Goal: Find contact information: Find contact information

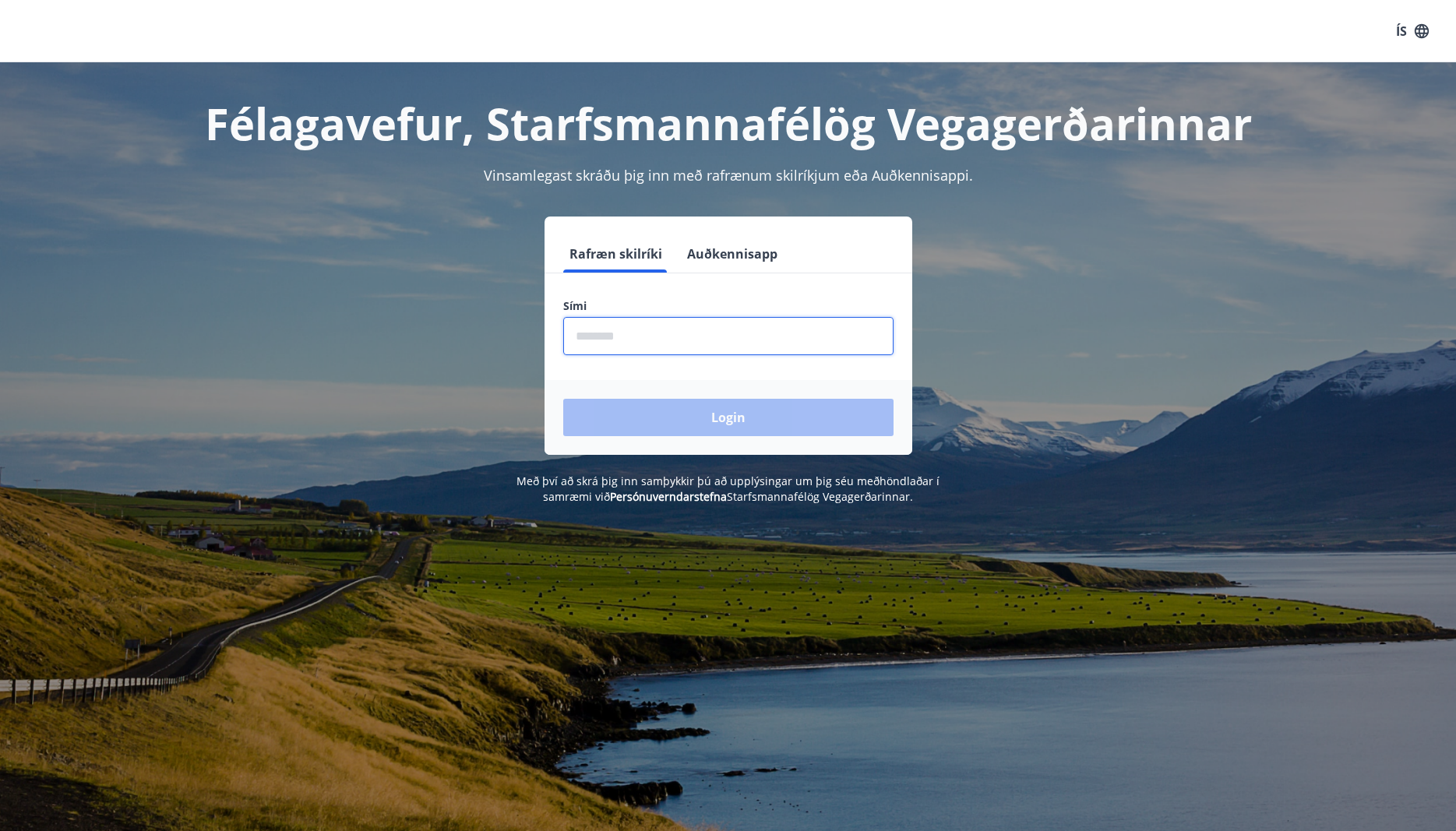
click at [694, 337] on input "phone" at bounding box center [729, 336] width 330 height 38
type input "********"
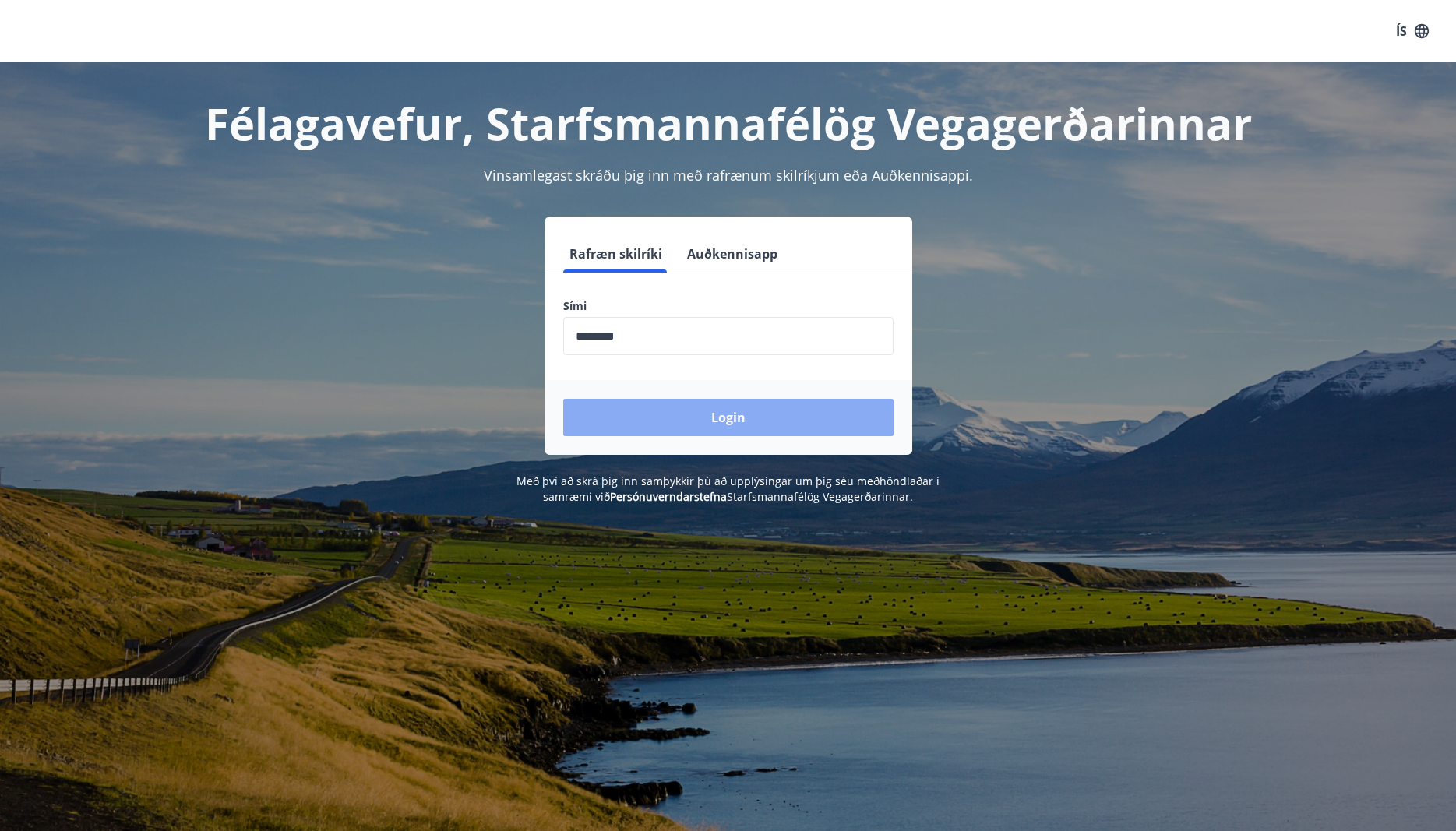
click at [728, 417] on button "Login" at bounding box center [729, 418] width 330 height 38
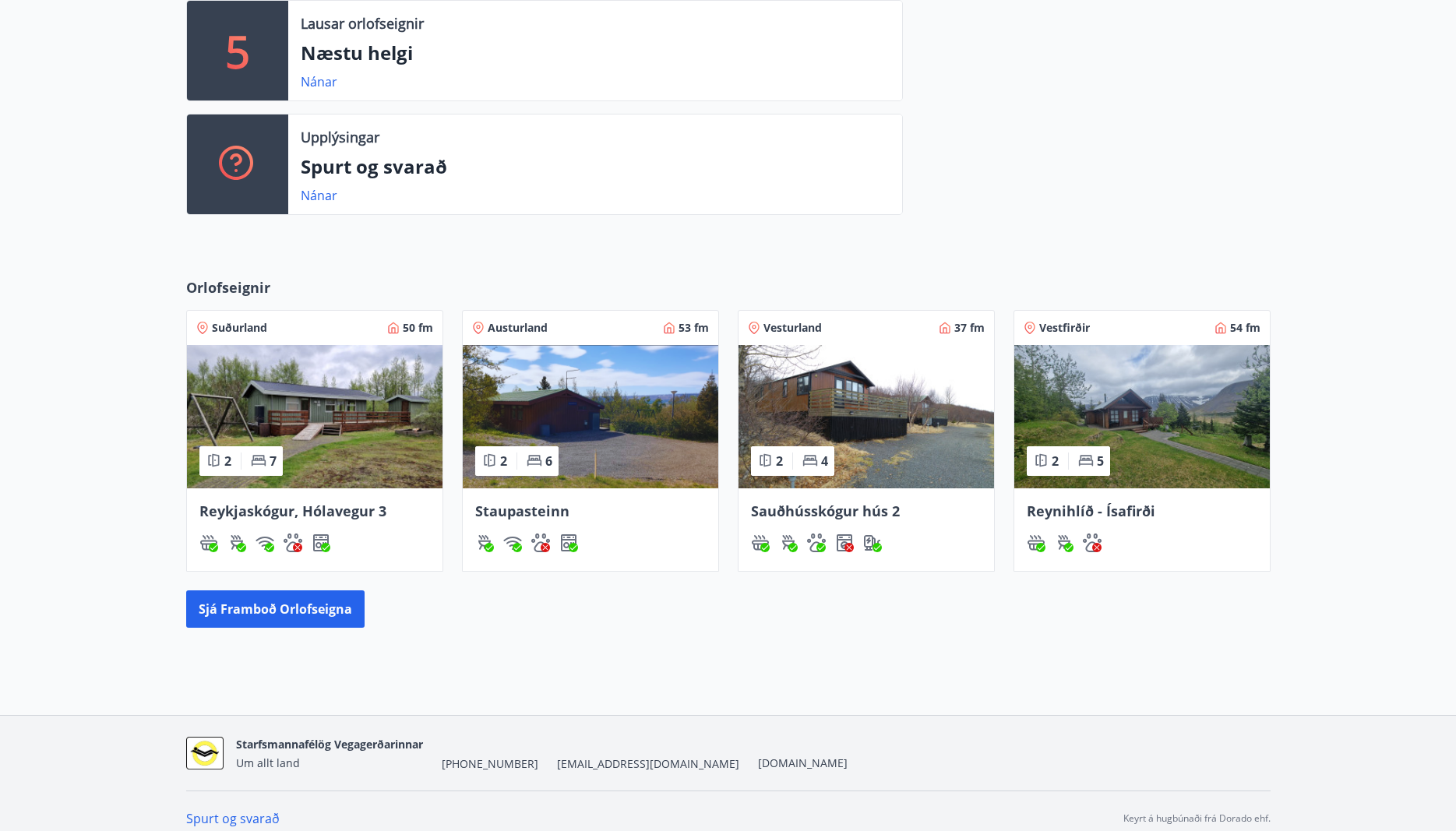
scroll to position [453, 0]
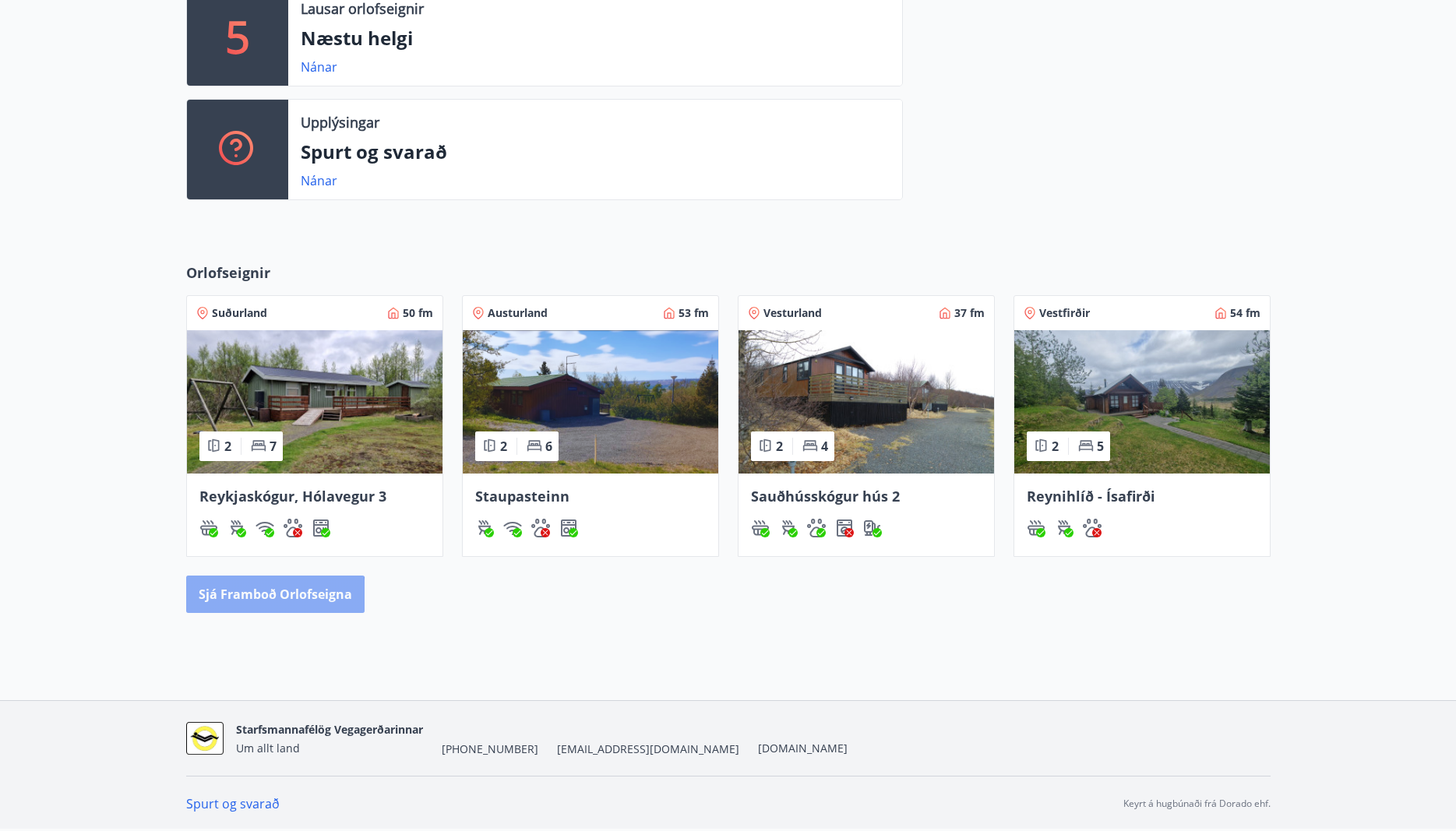
click at [222, 601] on button "Sjá framboð orlofseigna" at bounding box center [276, 595] width 178 height 38
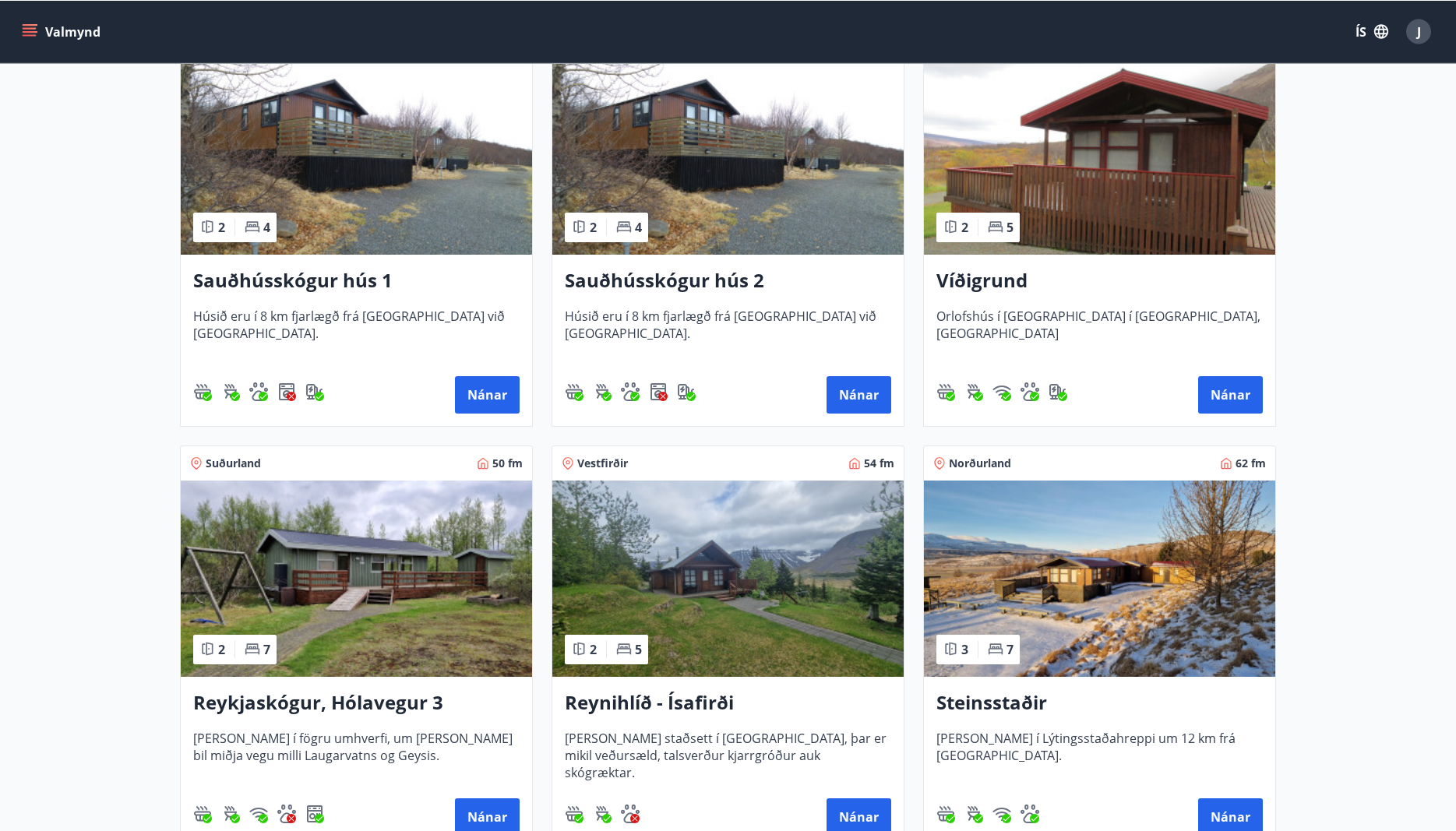
scroll to position [398, 0]
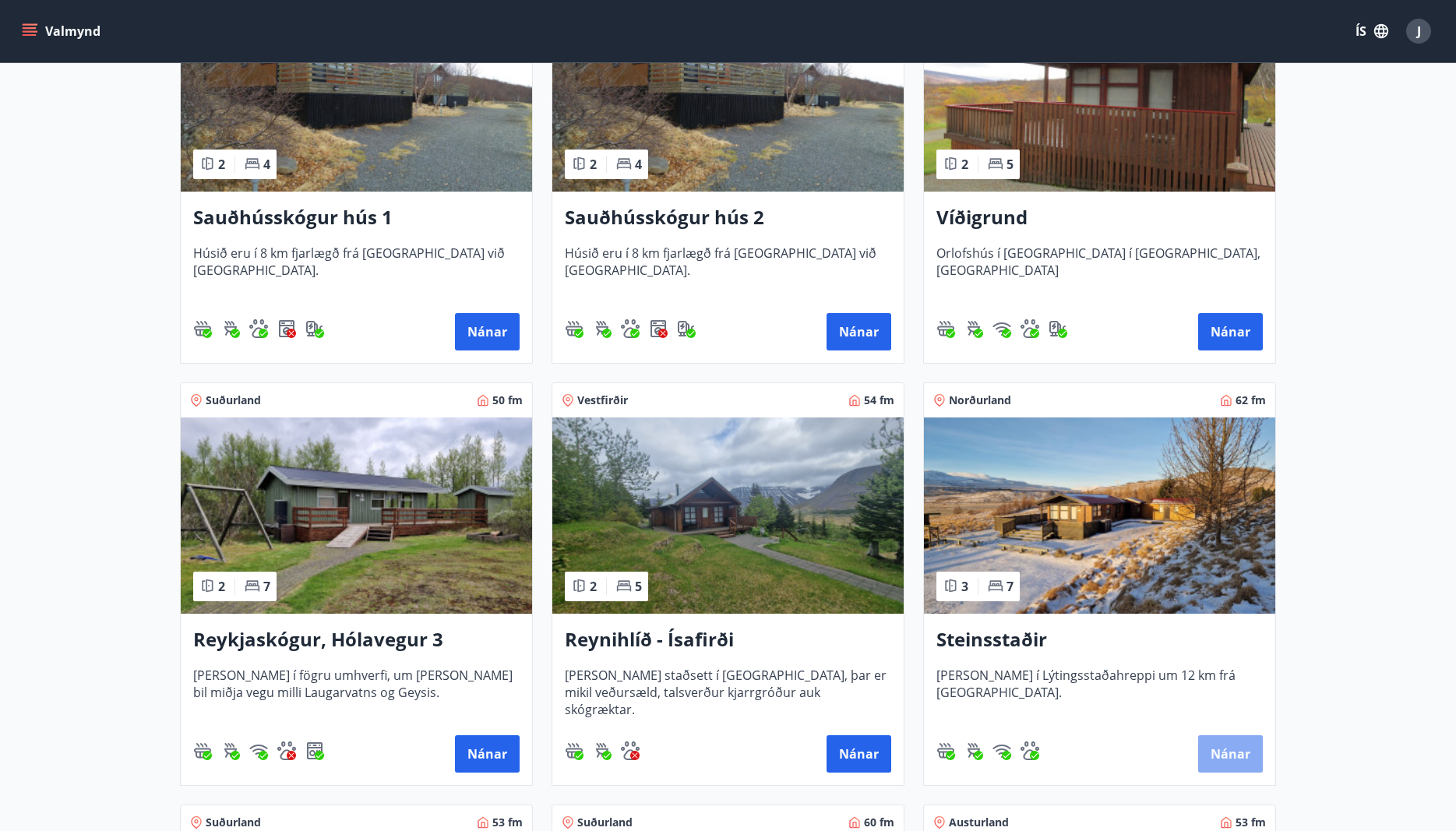
click at [1247, 757] on button "Nánar" at bounding box center [1230, 754] width 65 height 38
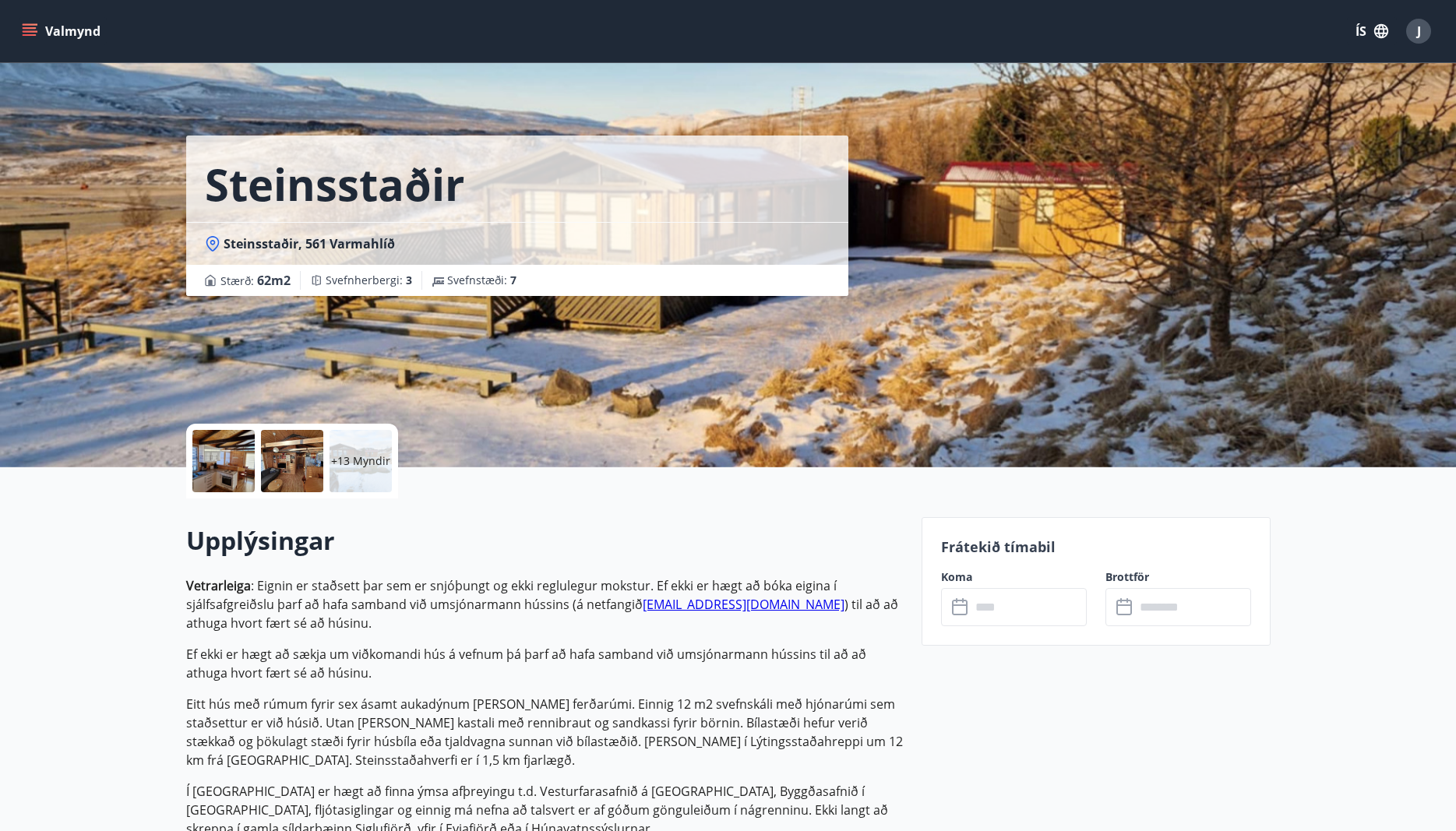
click at [688, 605] on link "[EMAIL_ADDRESS][DOMAIN_NAME]" at bounding box center [744, 604] width 202 height 17
